Goal: Transaction & Acquisition: Purchase product/service

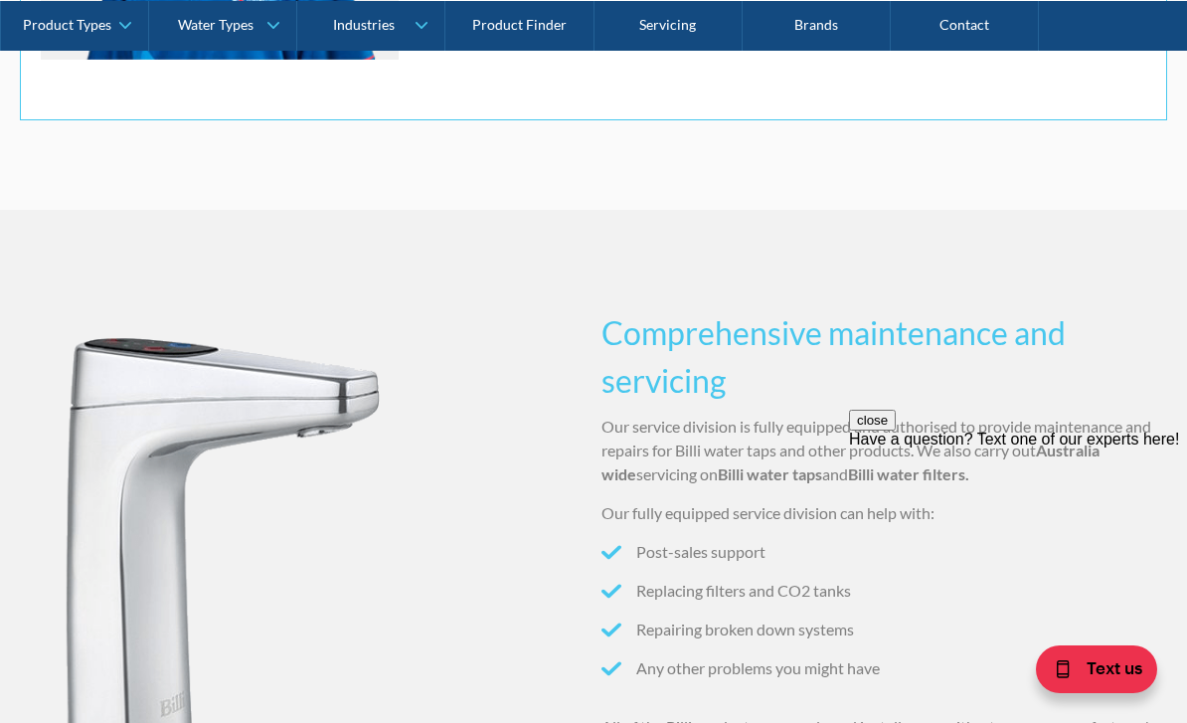
scroll to position [1767, 0]
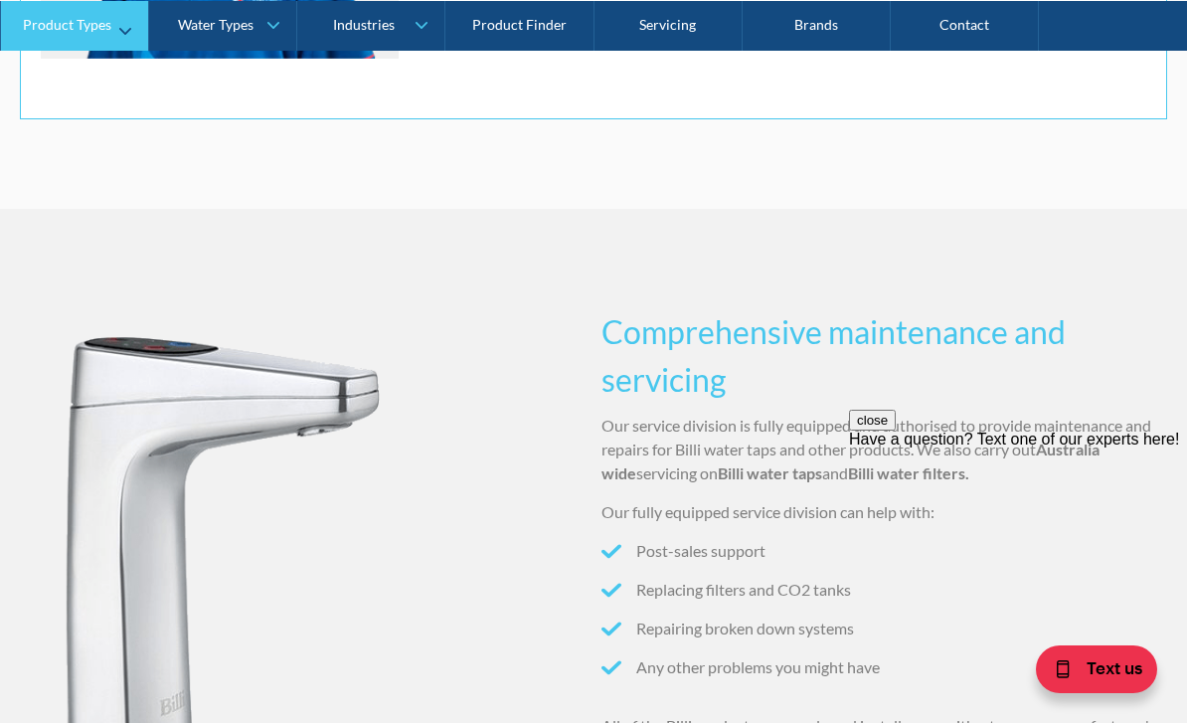
click at [115, 30] on link "Product Types" at bounding box center [74, 25] width 147 height 50
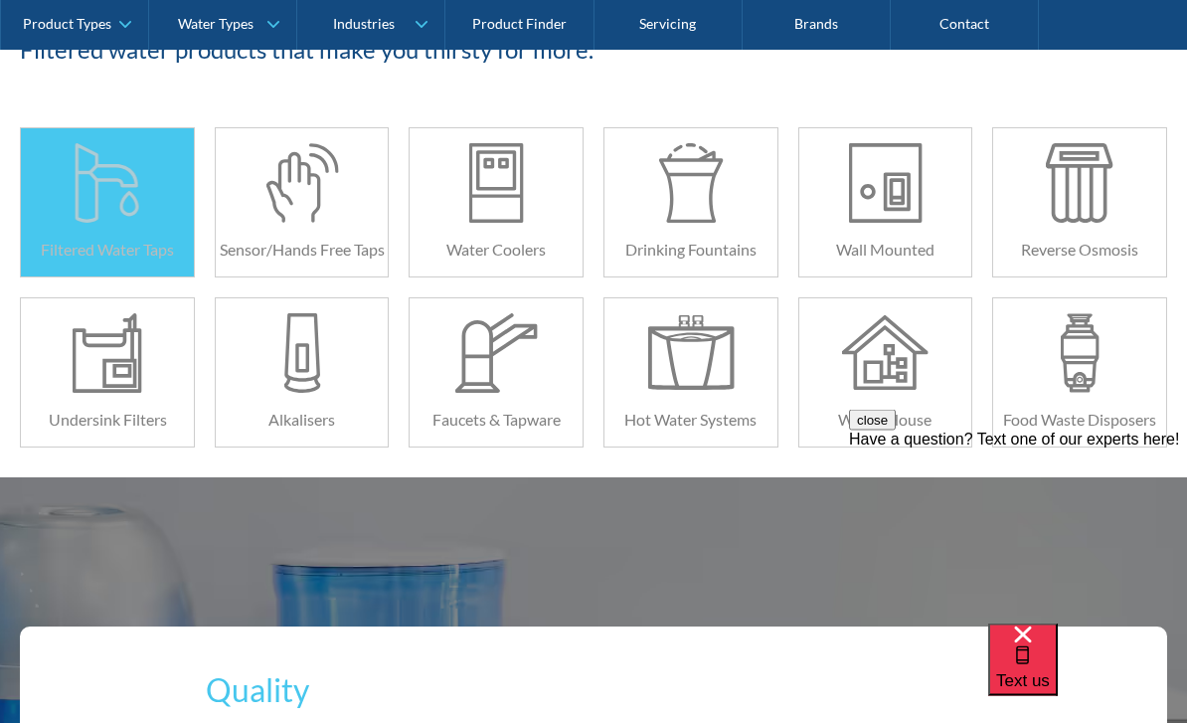
scroll to position [413, 0]
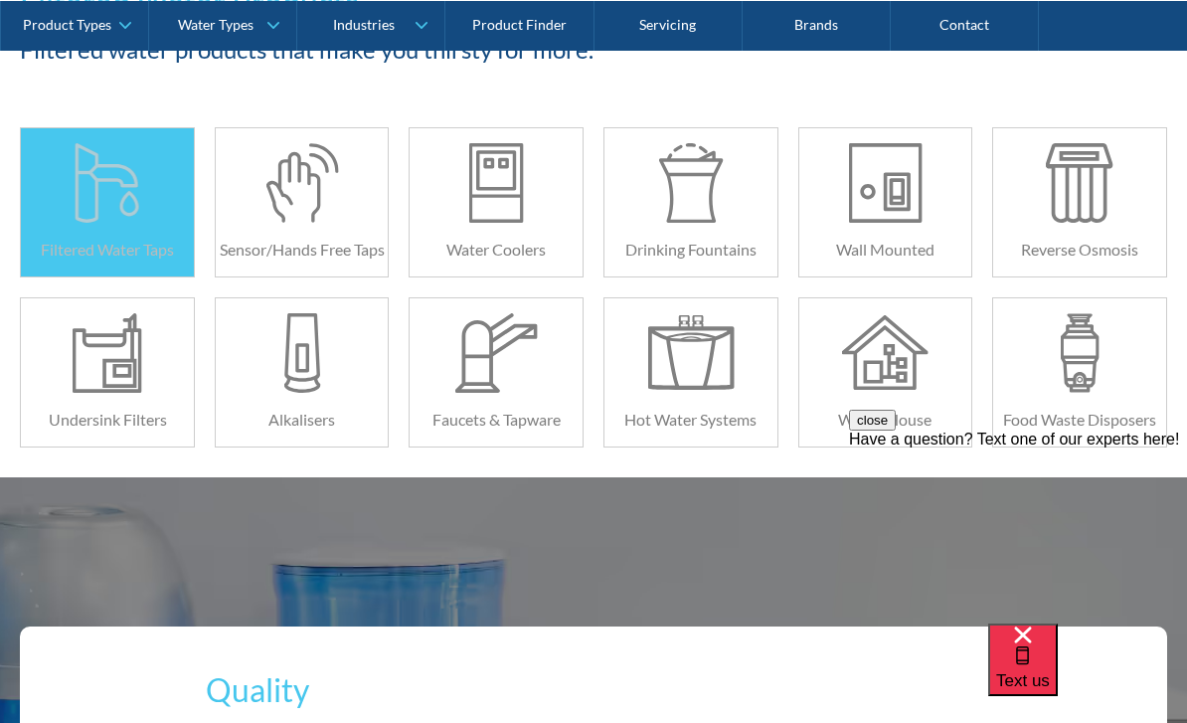
click at [119, 188] on div at bounding box center [108, 183] width 87 height 80
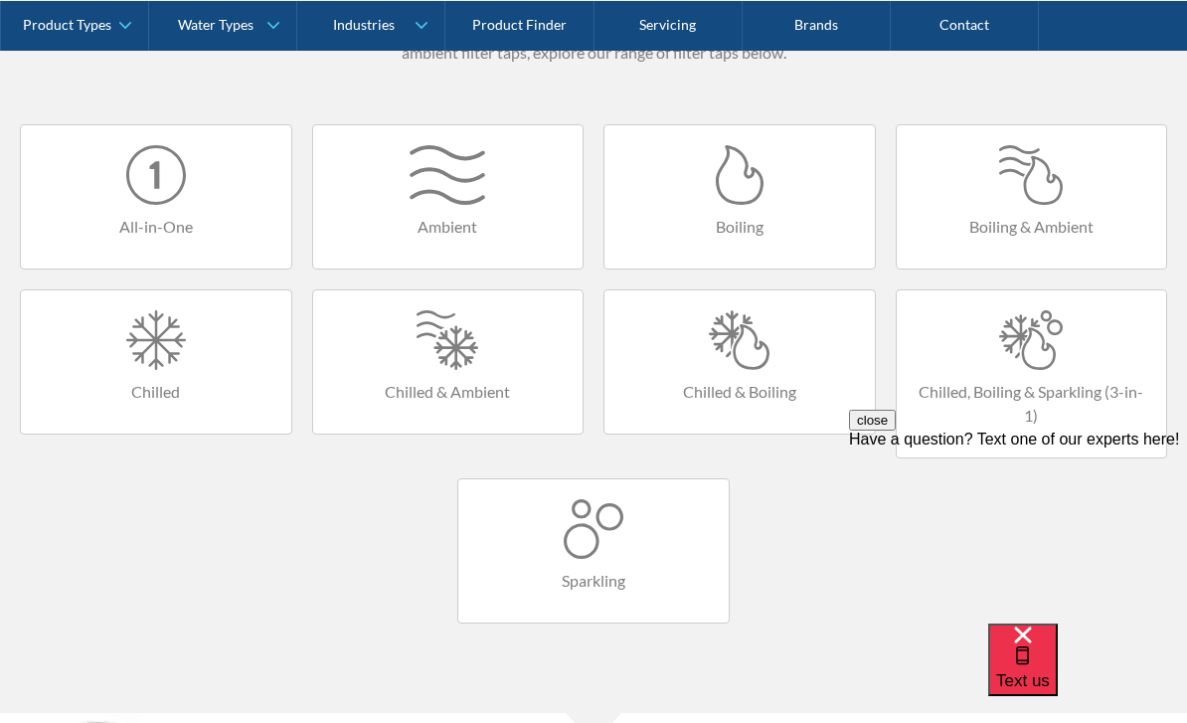
scroll to position [1253, 0]
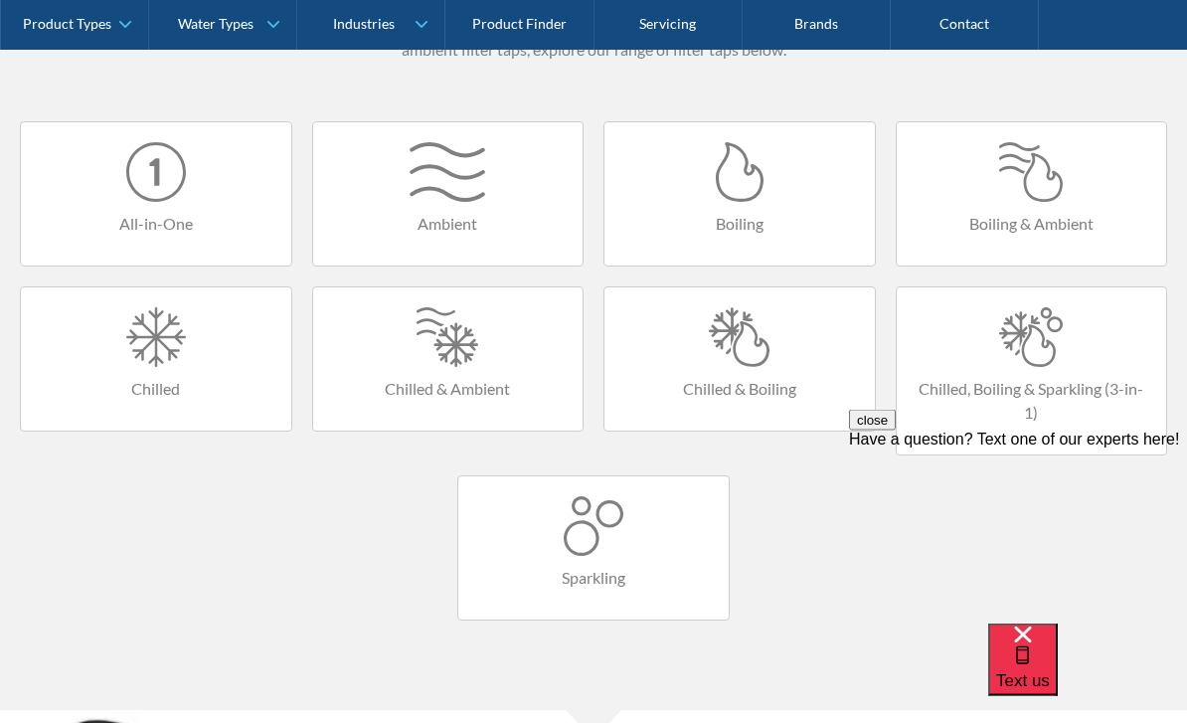
click at [660, 525] on div at bounding box center [593, 527] width 231 height 60
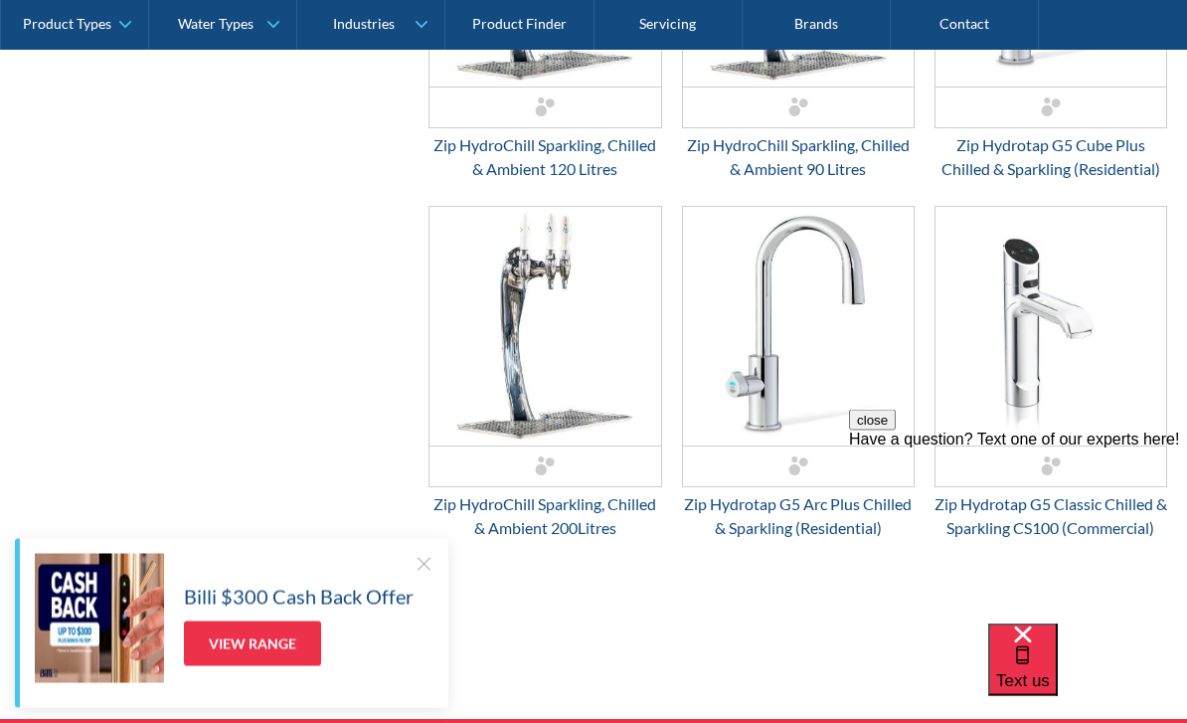
scroll to position [1903, 0]
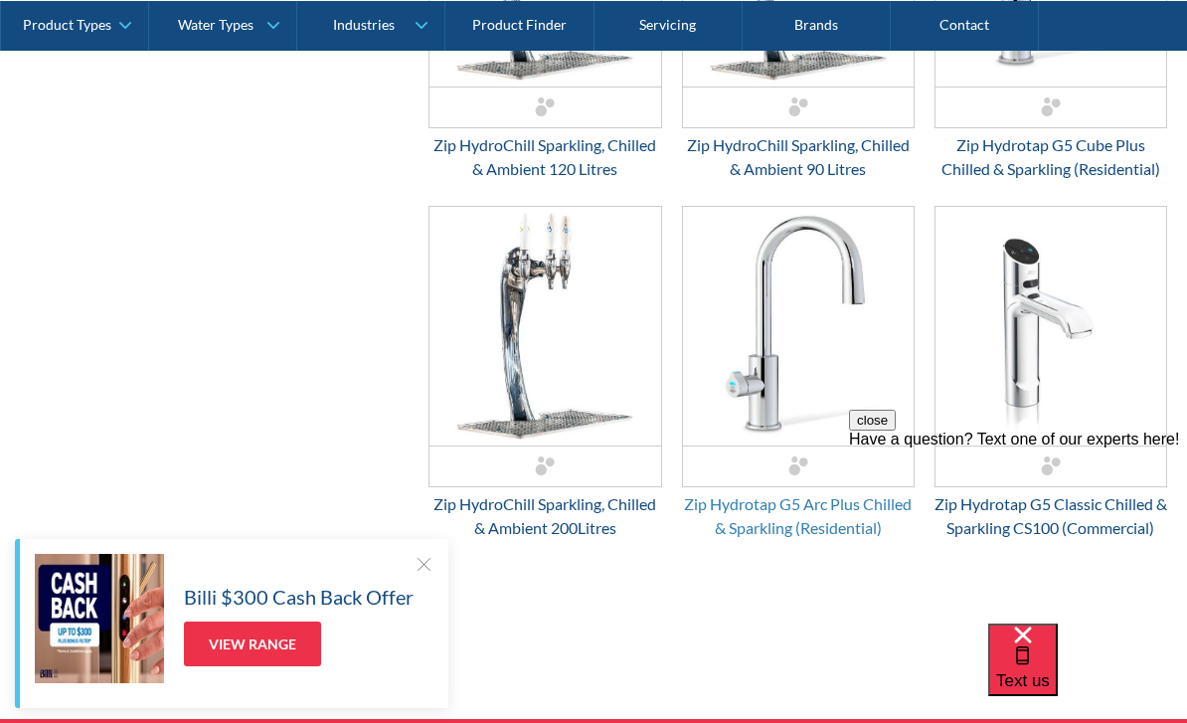
click at [810, 492] on div "Zip Hydrotap G5 Arc Plus Chilled & Sparkling (Residential)" at bounding box center [798, 516] width 233 height 48
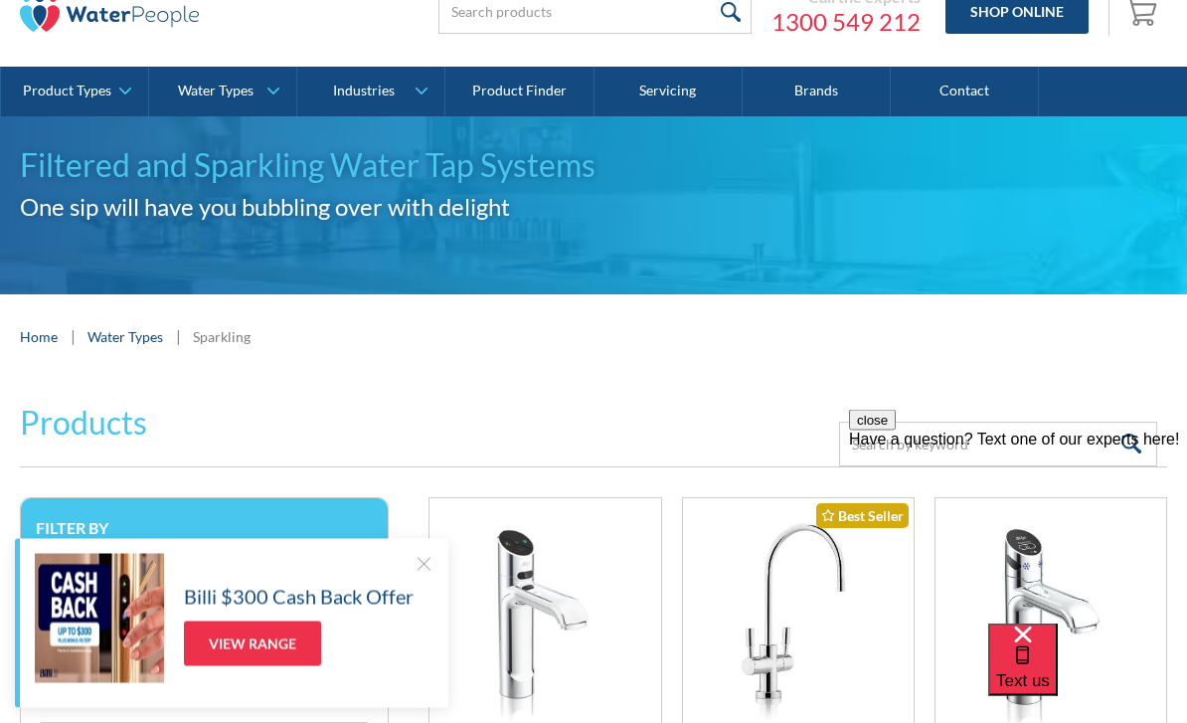
scroll to position [0, 0]
